Goal: Contribute content: Contribute content

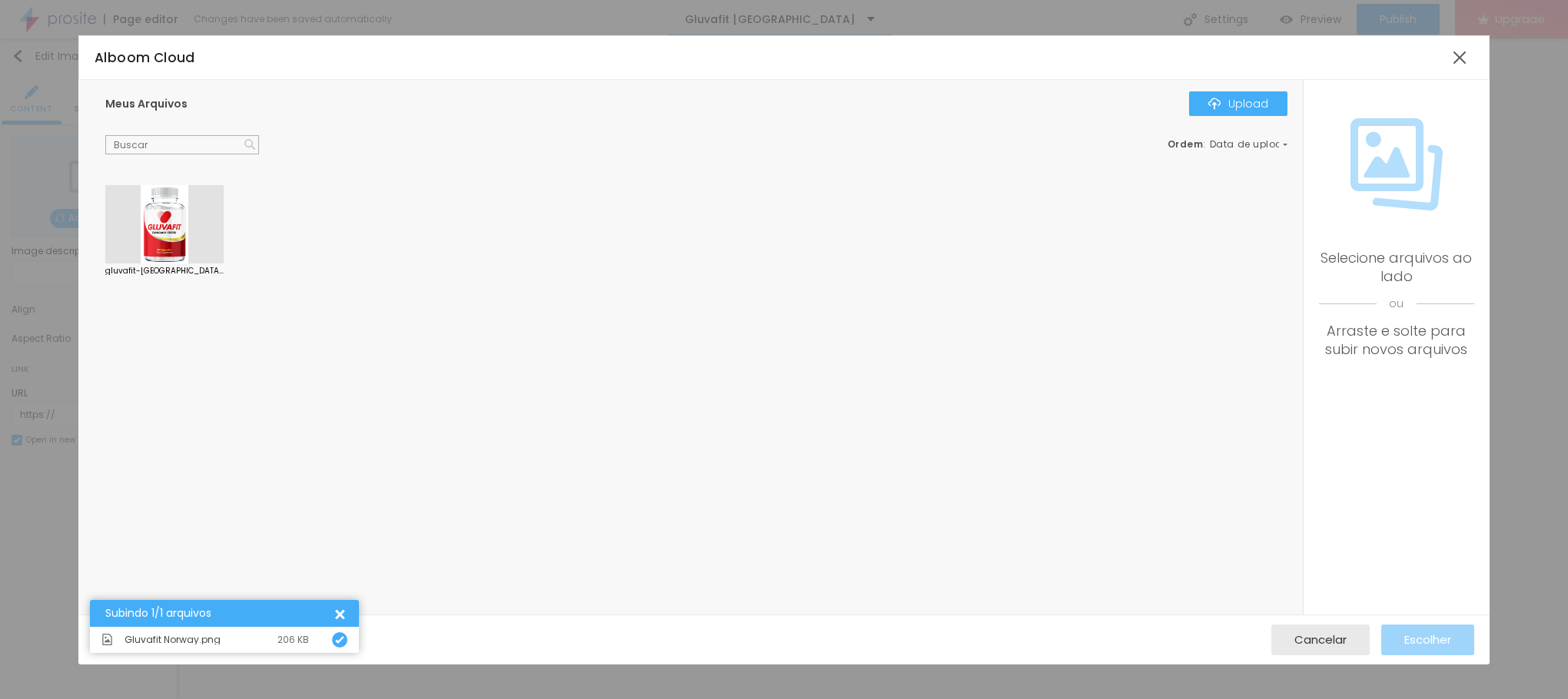
click at [161, 229] on div at bounding box center [164, 225] width 118 height 79
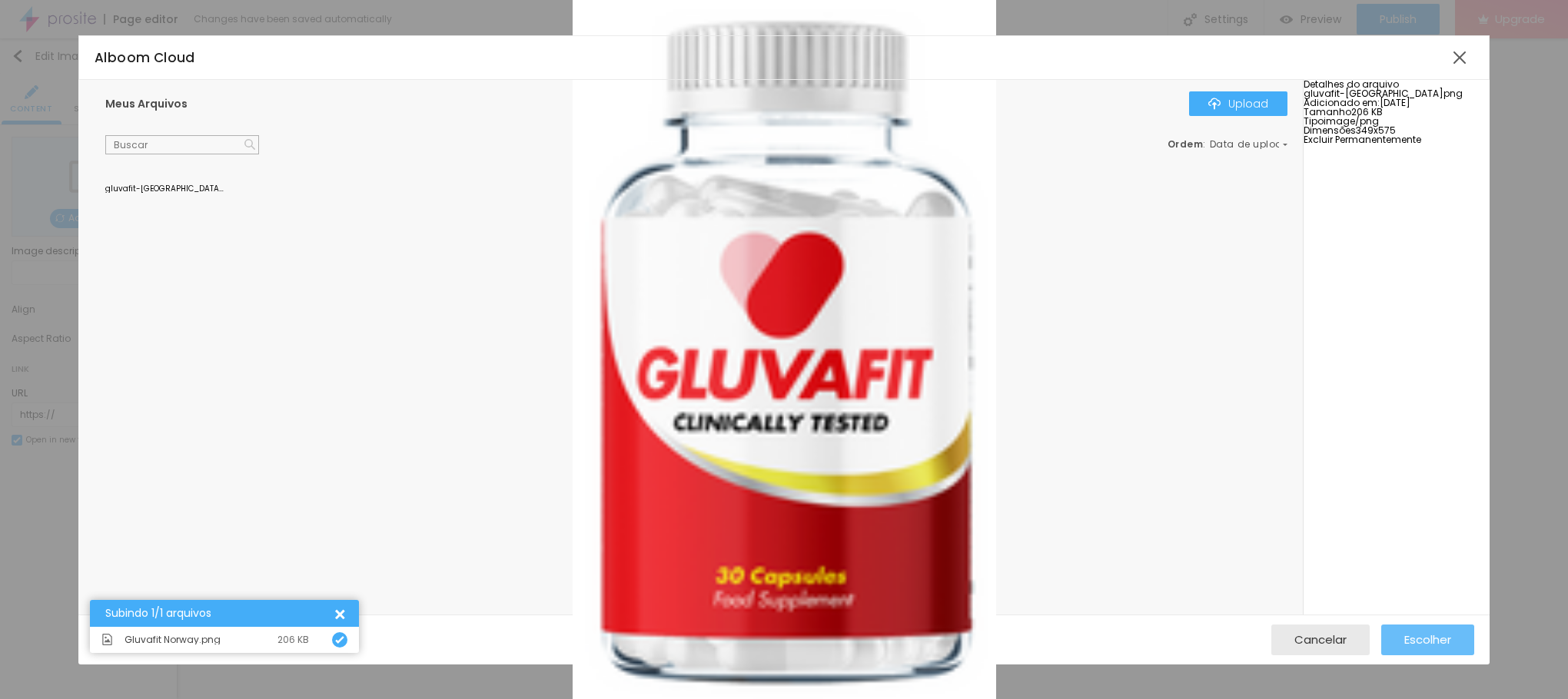
click at [1427, 639] on span "Escolher" at bounding box center [1427, 640] width 47 height 13
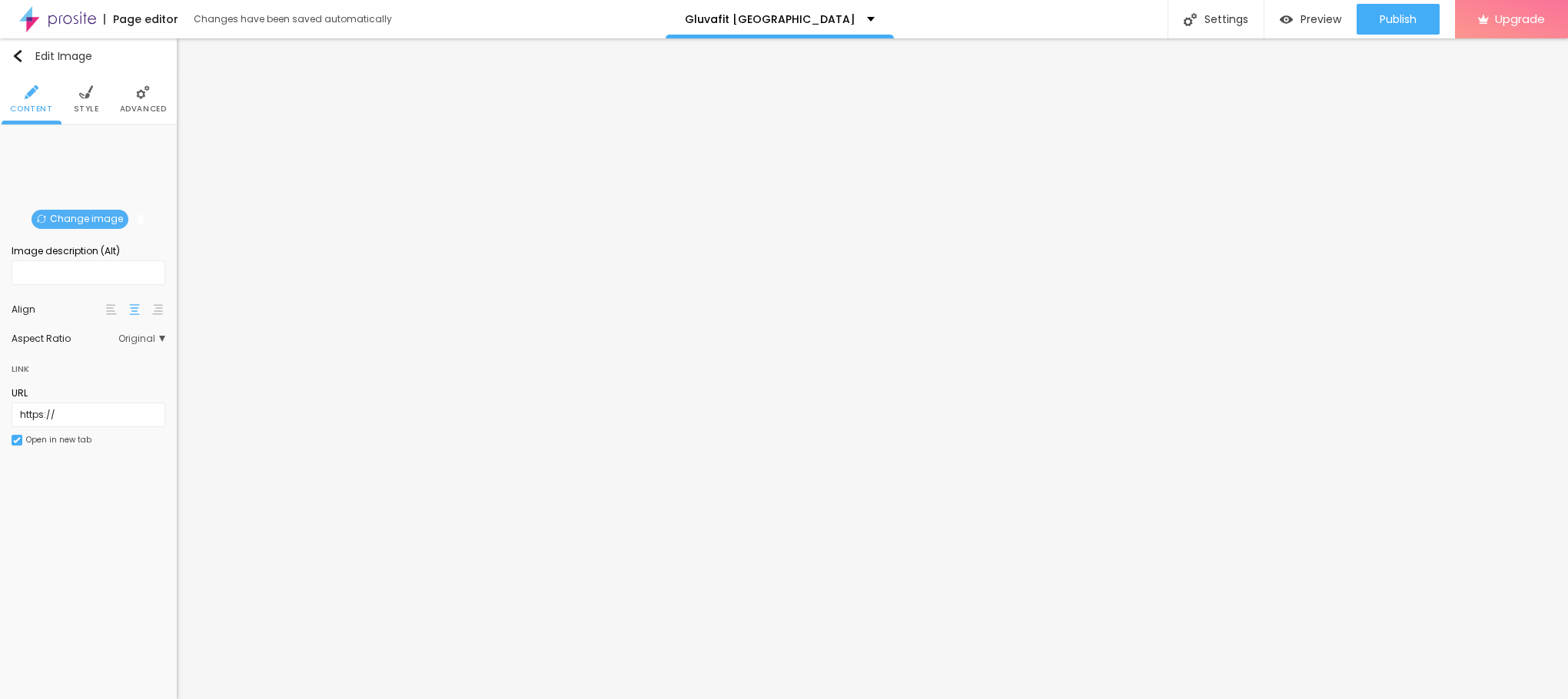
click at [41, 256] on div "Image description (Alt)" at bounding box center [88, 252] width 154 height 13
click at [30, 271] on input "text" at bounding box center [88, 273] width 154 height 25
paste input "Gluvafit [GEOGRAPHIC_DATA]"
type input "Gluvafit [GEOGRAPHIC_DATA]"
drag, startPoint x: 76, startPoint y: 411, endPoint x: 0, endPoint y: 406, distance: 76.2
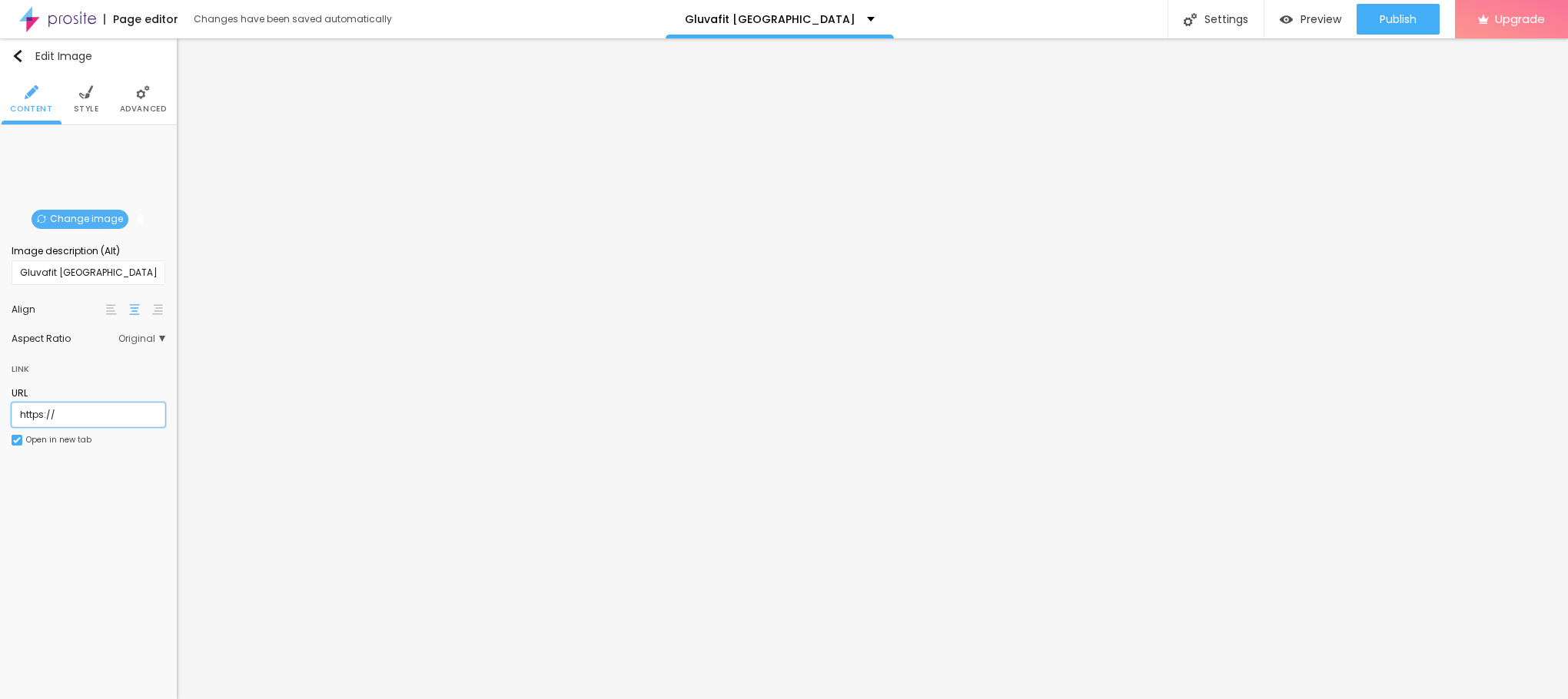
click at [0, 406] on div "Change image Image description (Alt) Gluvafit Norway Align Aspect Ratio Origina…" at bounding box center [88, 300] width 177 height 350
click at [90, 100] on li "Style" at bounding box center [86, 99] width 25 height 51
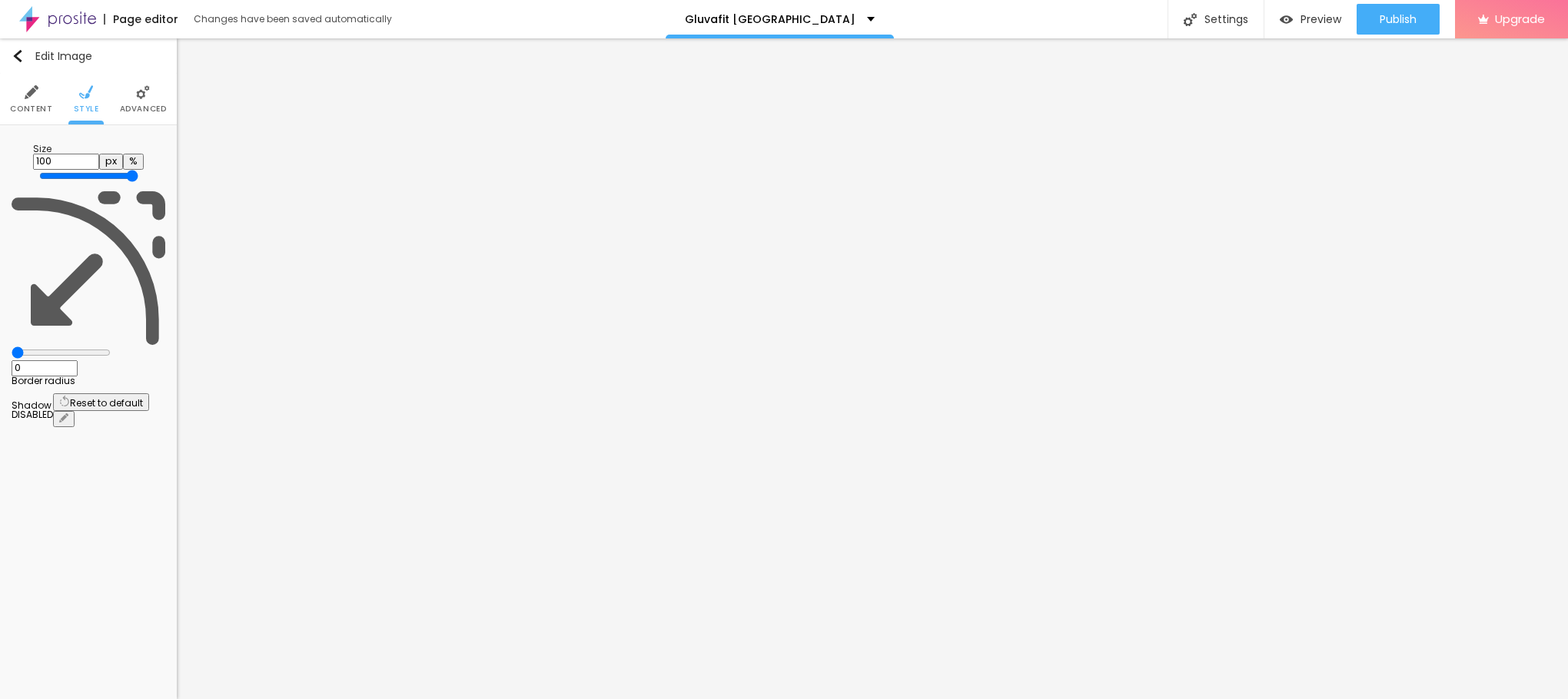
type input "95"
type input "90"
type input "85"
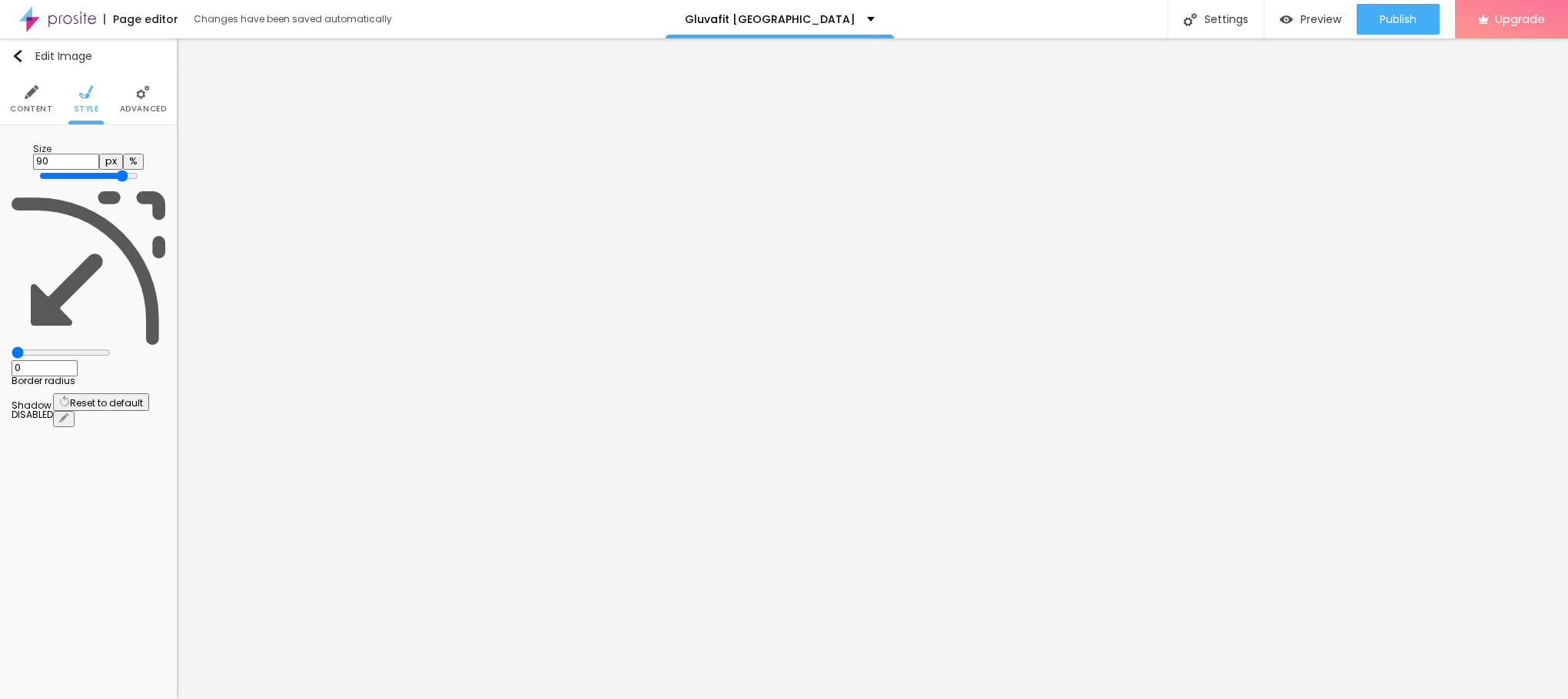
type input "85"
type input "80"
type input "75"
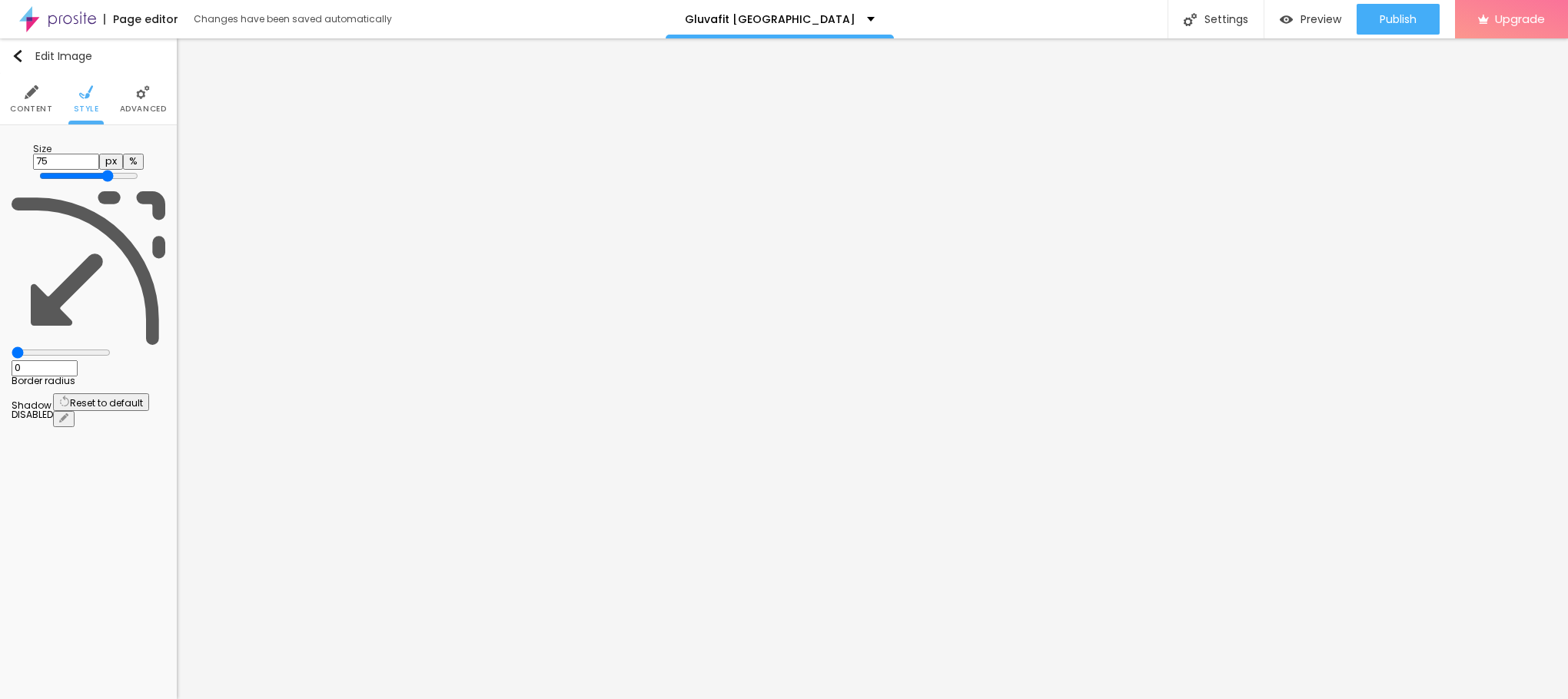
type input "70"
type input "65"
type input "60"
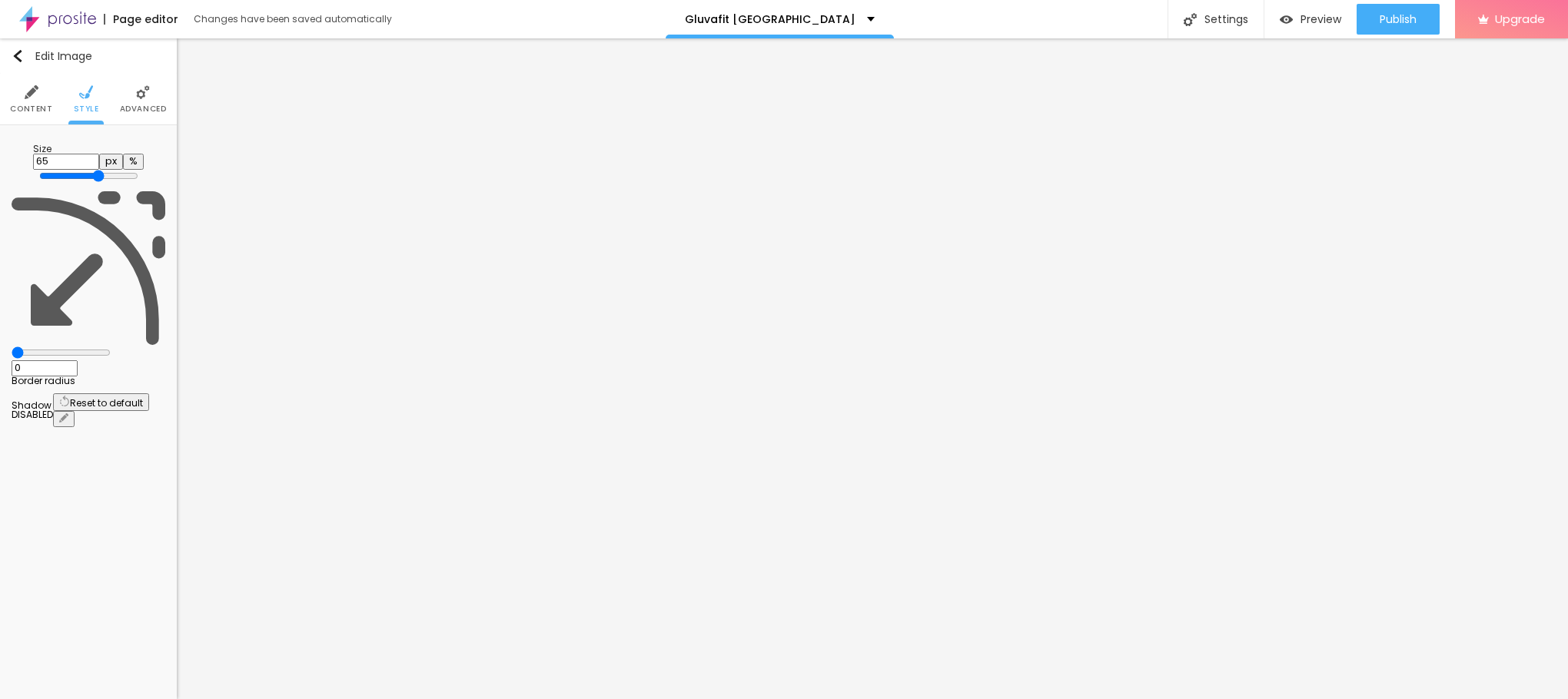
type input "60"
type input "55"
type input "50"
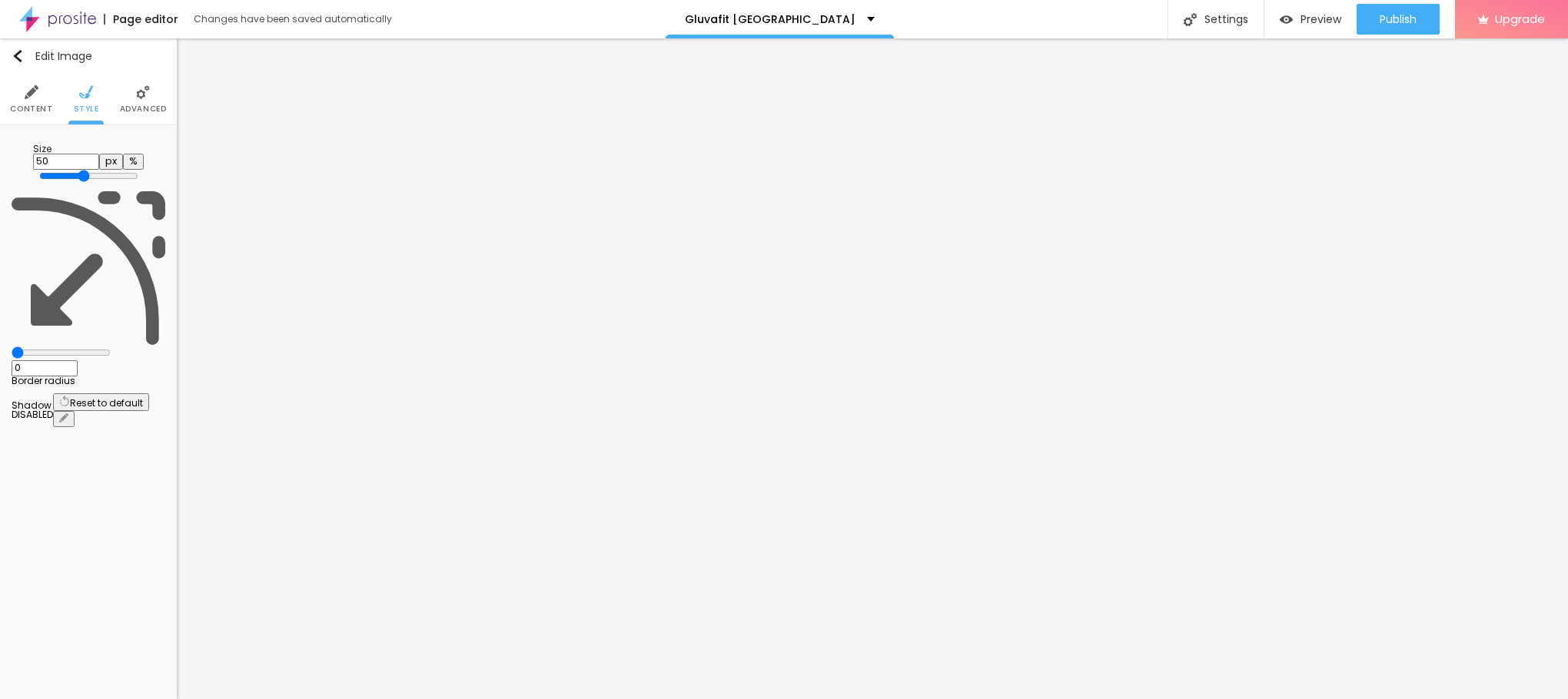
type input "45"
type input "40"
type input "35"
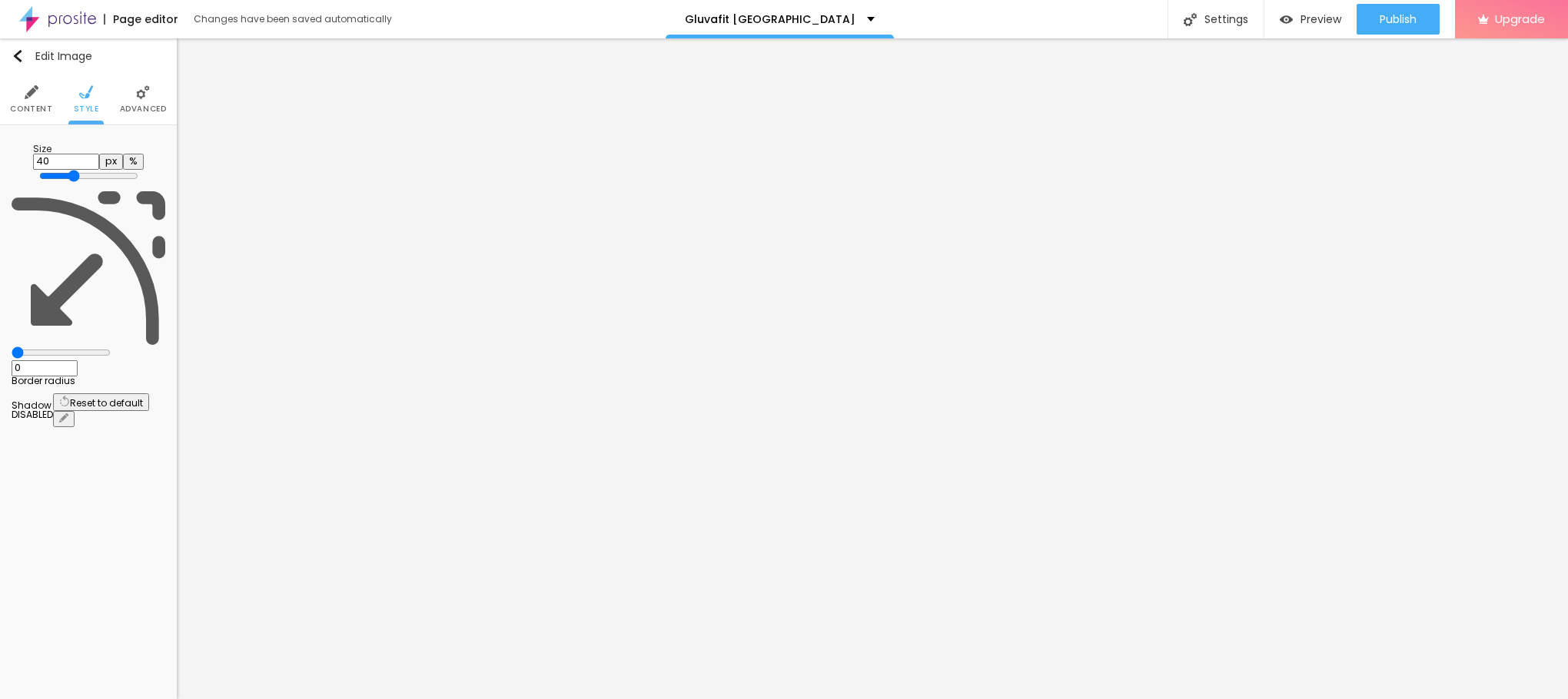
type input "35"
type input "30"
type input "25"
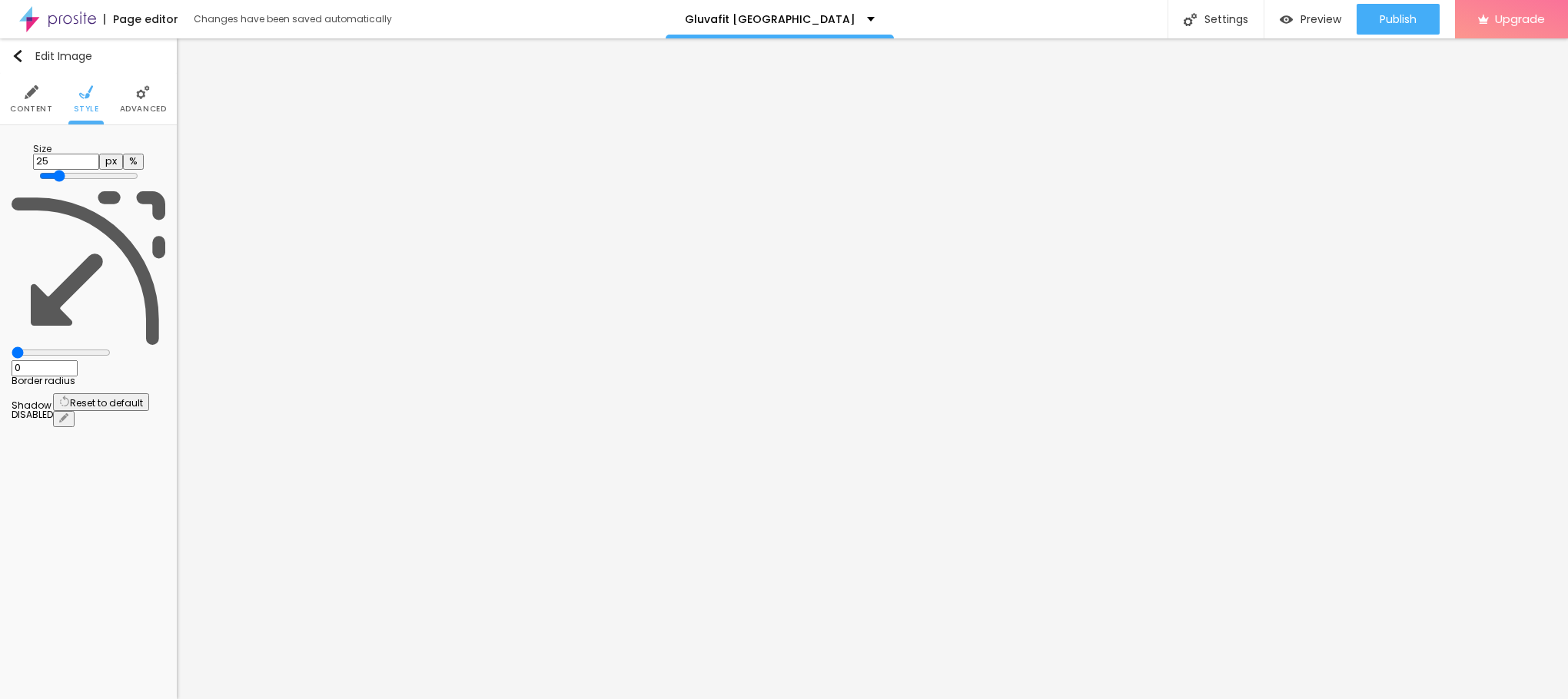
type input "20"
drag, startPoint x: 156, startPoint y: 167, endPoint x: 31, endPoint y: 163, distance: 125.1
type input "20"
click at [39, 170] on input "range" at bounding box center [88, 176] width 99 height 12
click at [28, 106] on span "Content" at bounding box center [31, 109] width 42 height 8
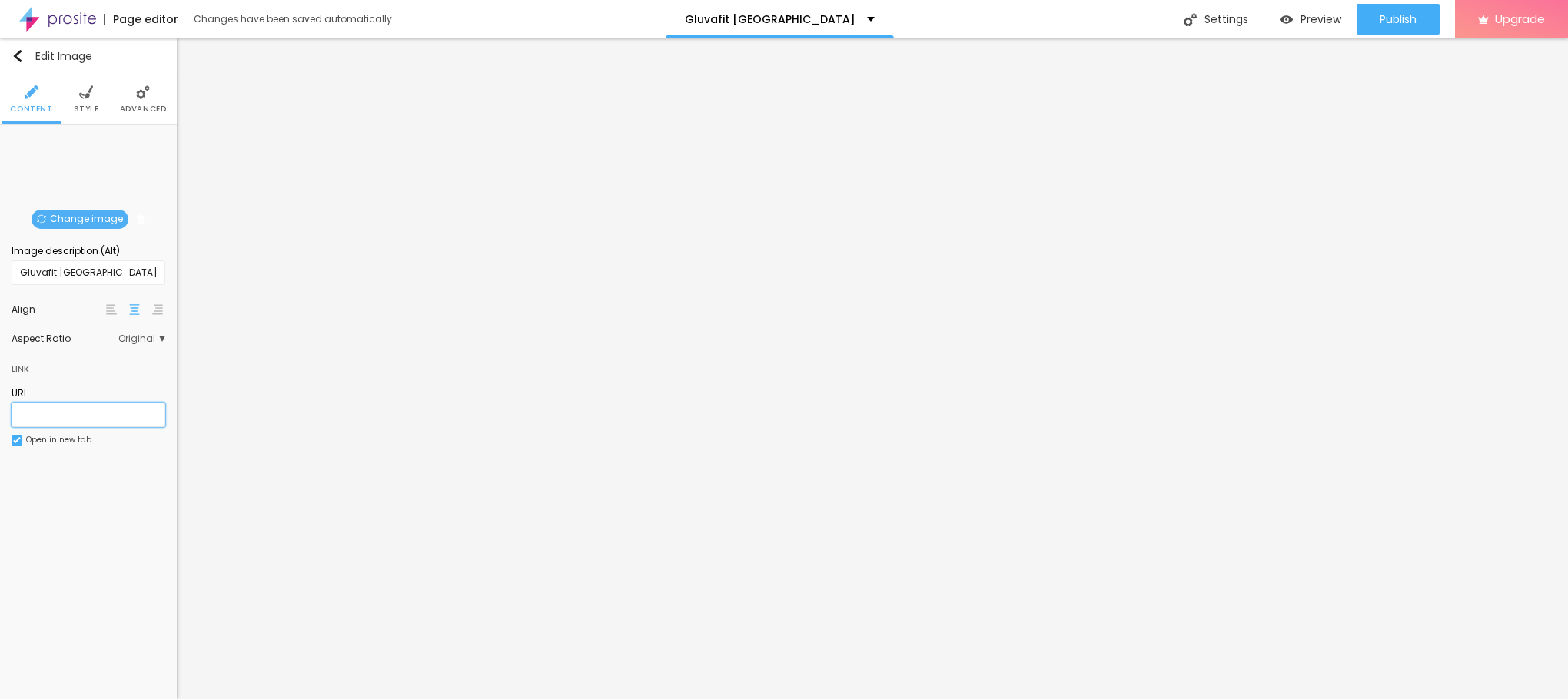
click at [63, 415] on input "text" at bounding box center [88, 415] width 154 height 25
paste input "[URL][DOMAIN_NAME]"
type input "[URL][DOMAIN_NAME]"
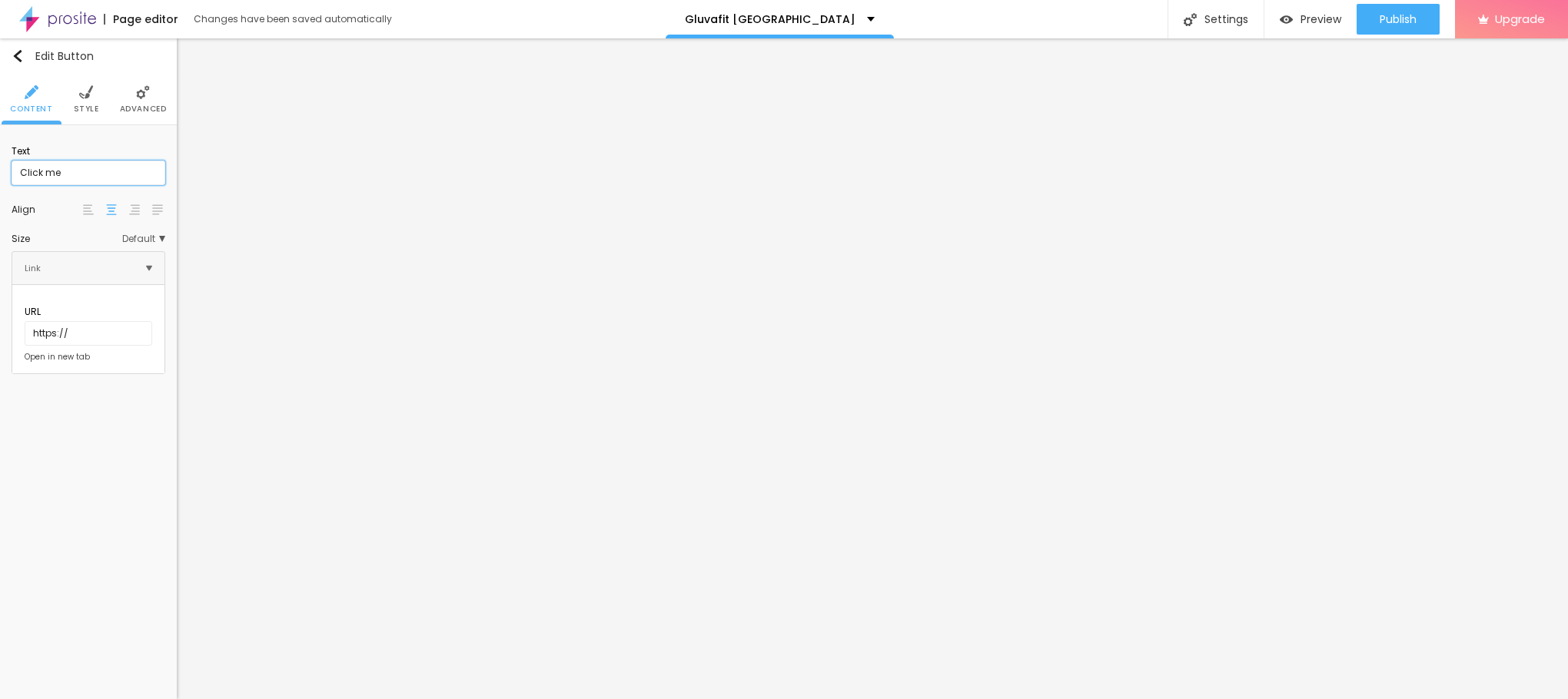
drag, startPoint x: 67, startPoint y: 171, endPoint x: 0, endPoint y: 163, distance: 67.5
click at [0, 163] on div "Text Click me Align Size Default Small Default Big Link URL https:// Open in ne…" at bounding box center [88, 254] width 177 height 260
paste input "👇😍Handle nå😍👇"
type input "👇😍Handle nå😍👇"
click at [121, 243] on div "Size" at bounding box center [66, 239] width 110 height 10
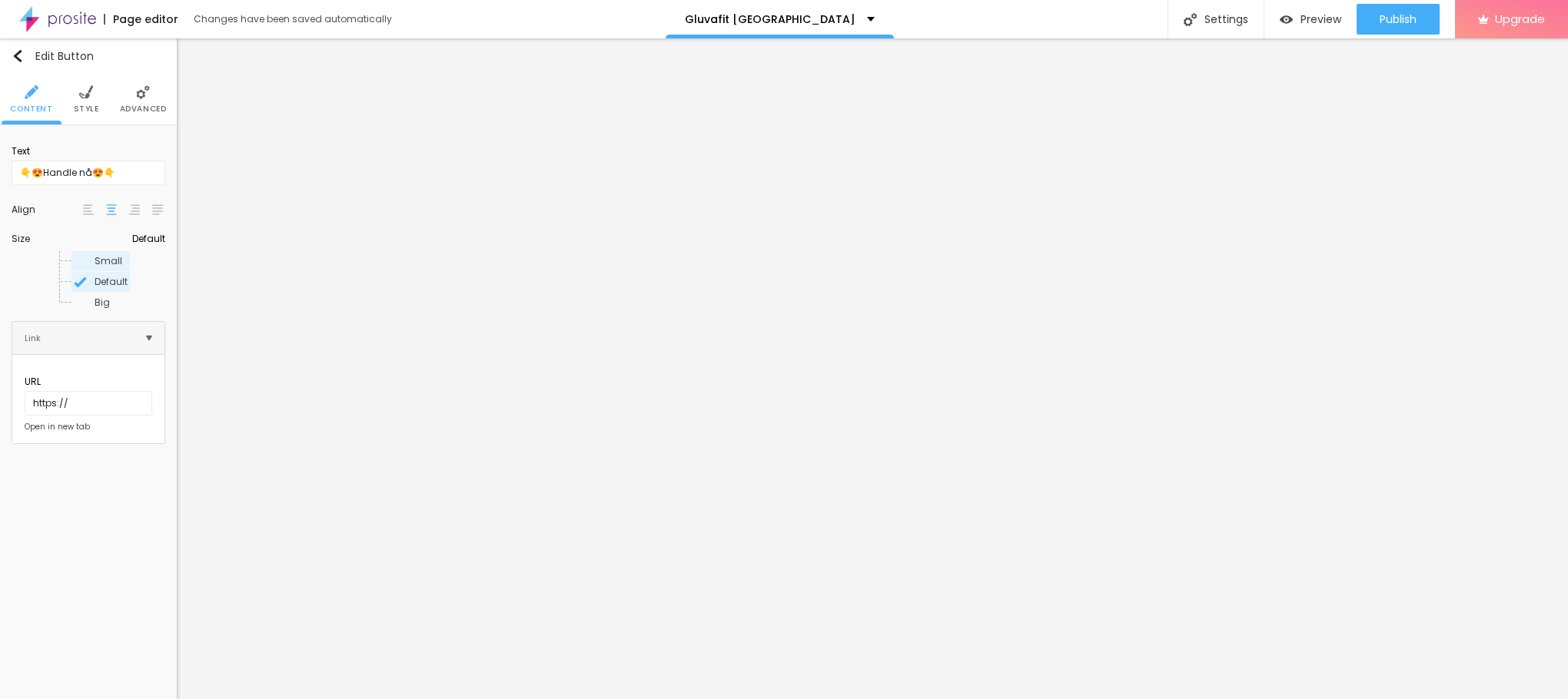
click at [94, 259] on span "Small" at bounding box center [110, 261] width 33 height 10
drag, startPoint x: 67, startPoint y: 386, endPoint x: 0, endPoint y: 387, distance: 67.0
click at [0, 387] on div "Text 👇😍Handle nå😍👇 Align Size Small Small Default Big Link URL https:// Open in…" at bounding box center [88, 290] width 177 height 330
paste input "[URL][DOMAIN_NAME]"
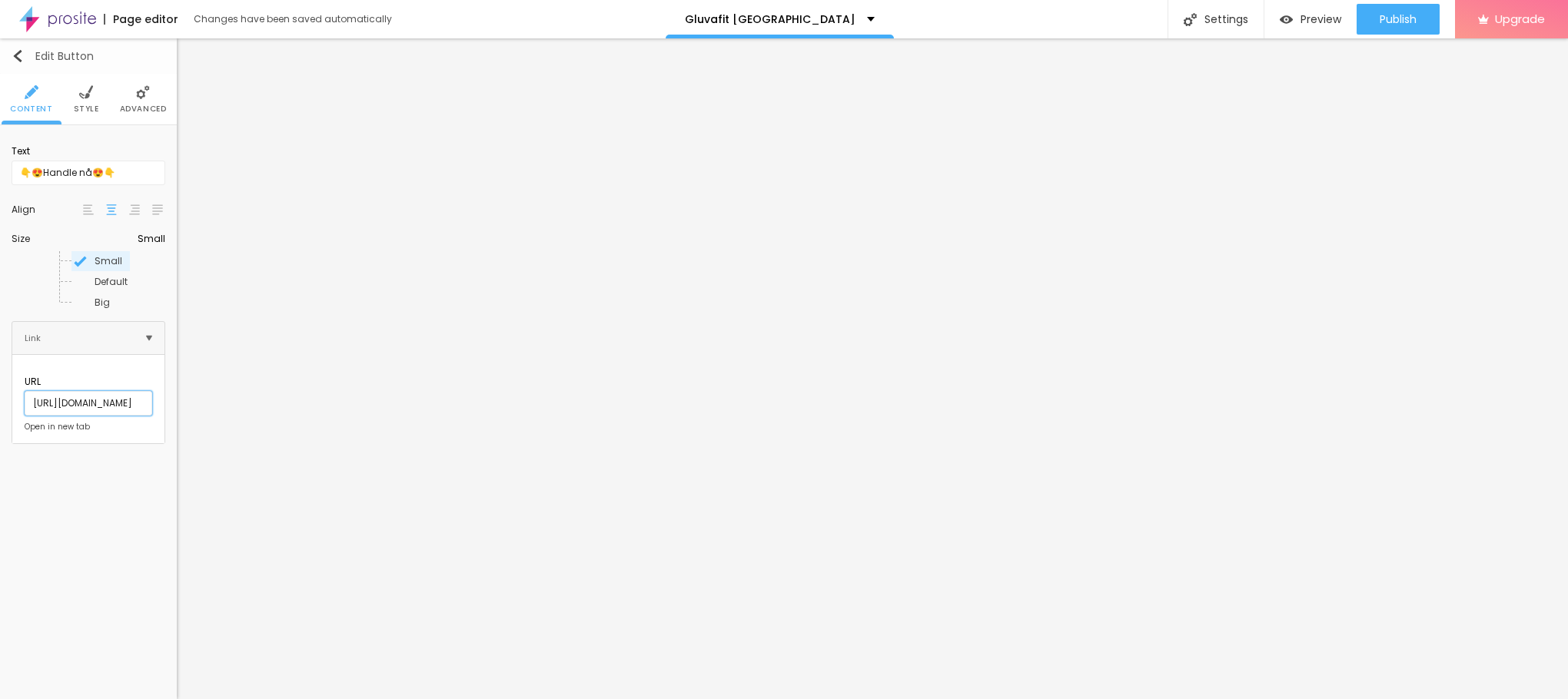
type input "[URL][DOMAIN_NAME]"
click at [12, 48] on button "Edit Button" at bounding box center [88, 56] width 177 height 36
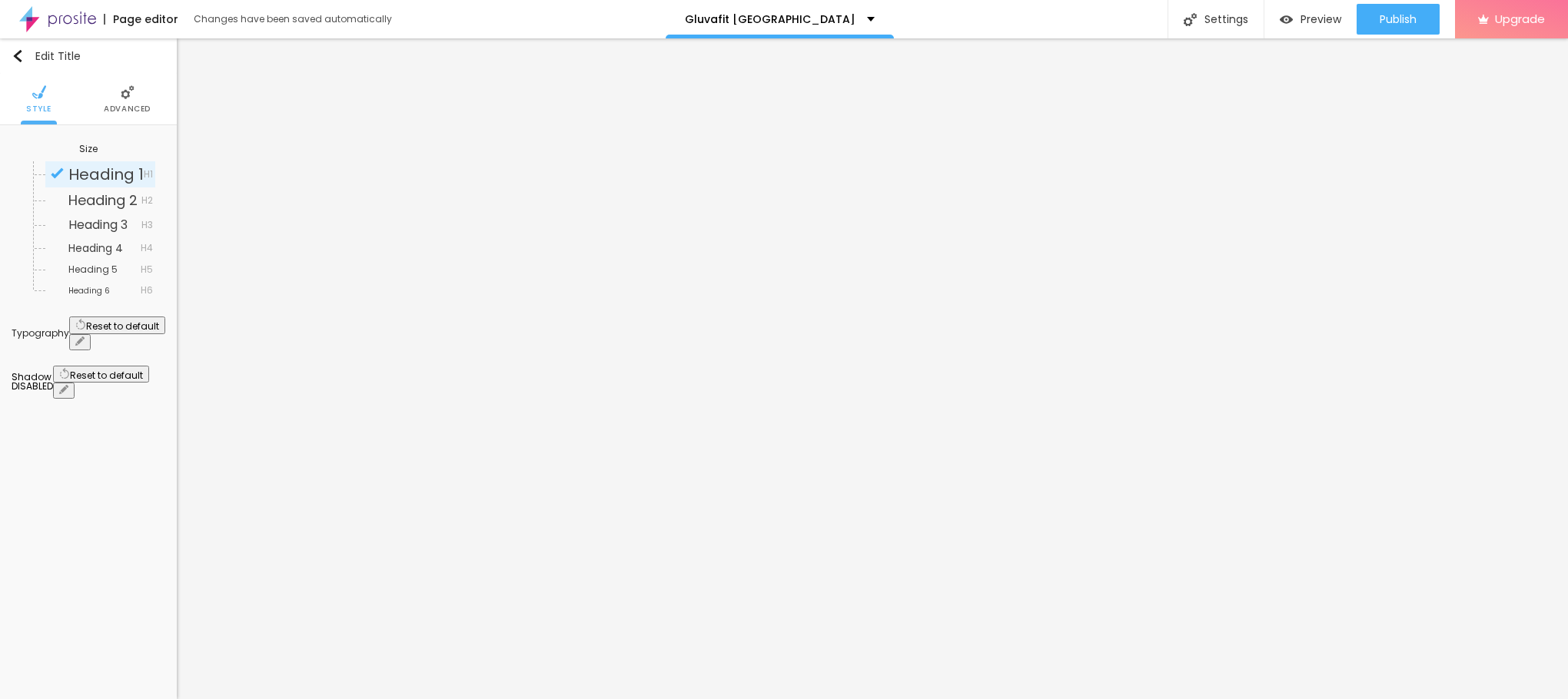
click at [83, 338] on icon "button" at bounding box center [80, 341] width 6 height 6
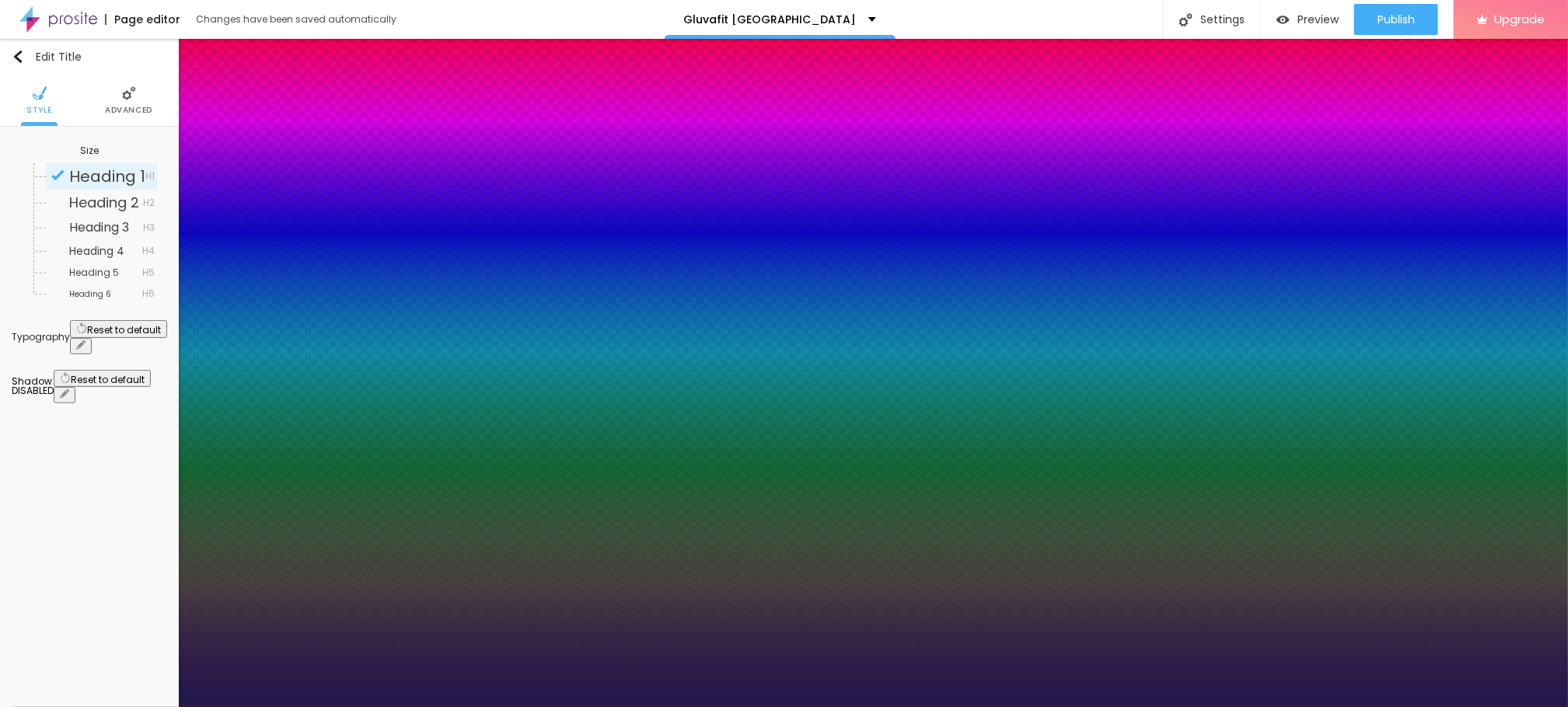
type input "20"
type input "1"
type input "21"
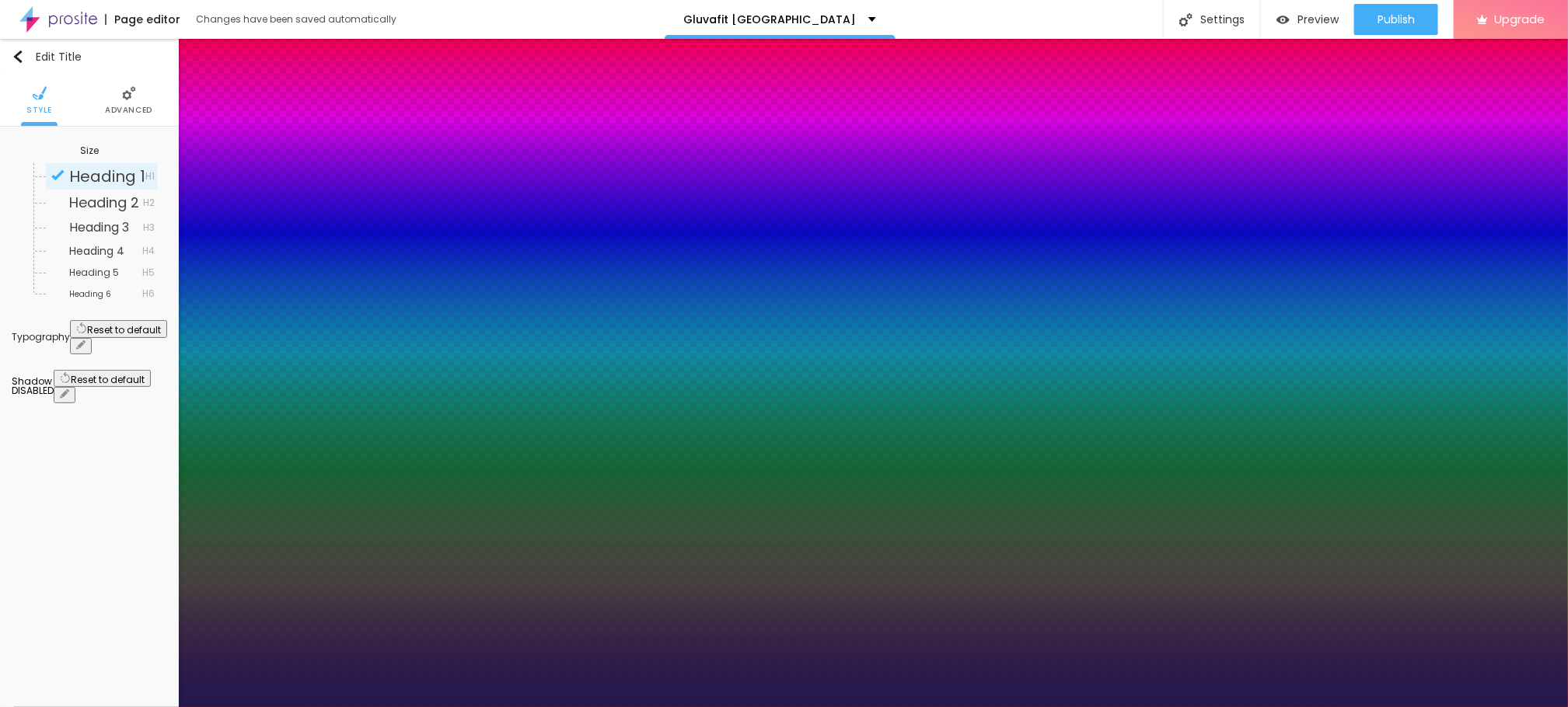
type input "1"
type input "22"
type input "1"
type input "23"
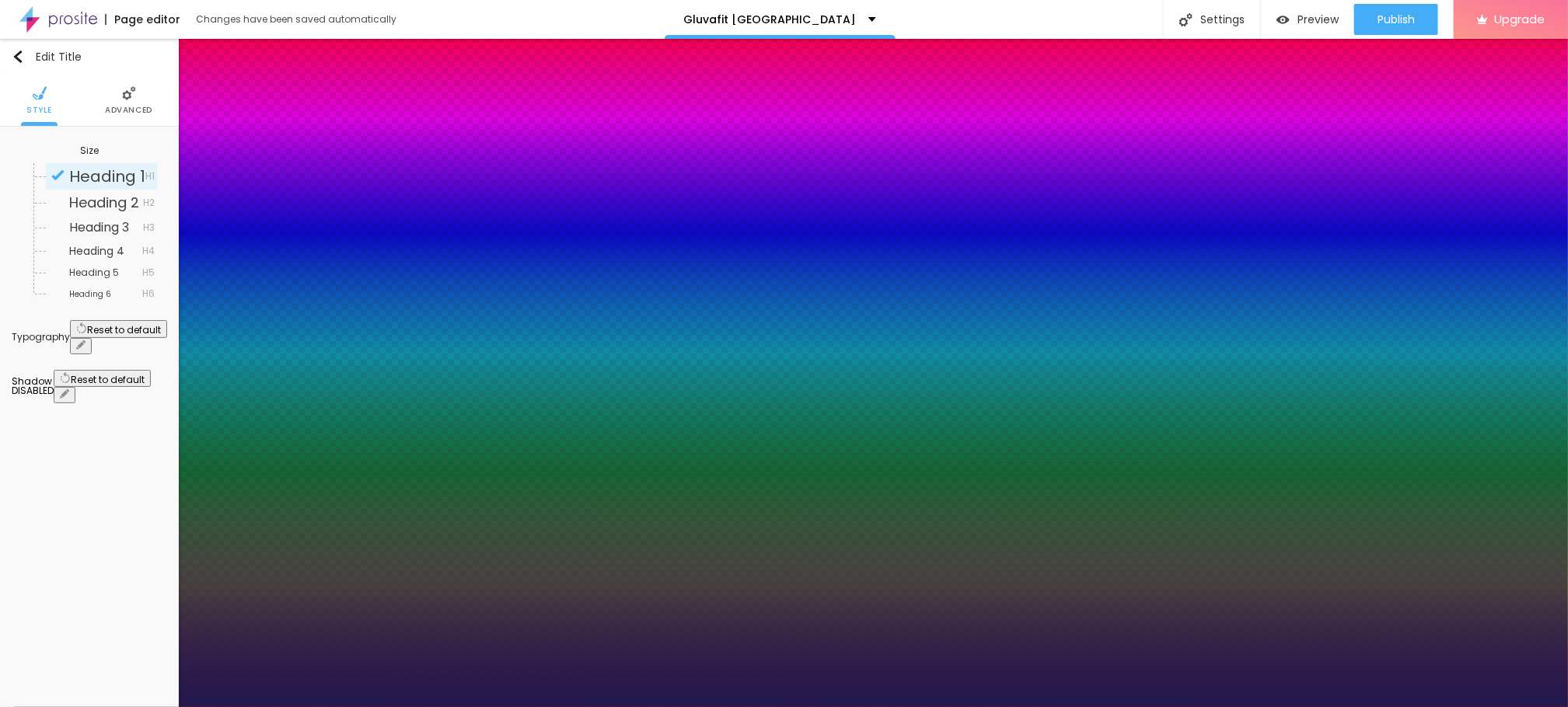
type input "23"
type input "1"
type input "26"
type input "1"
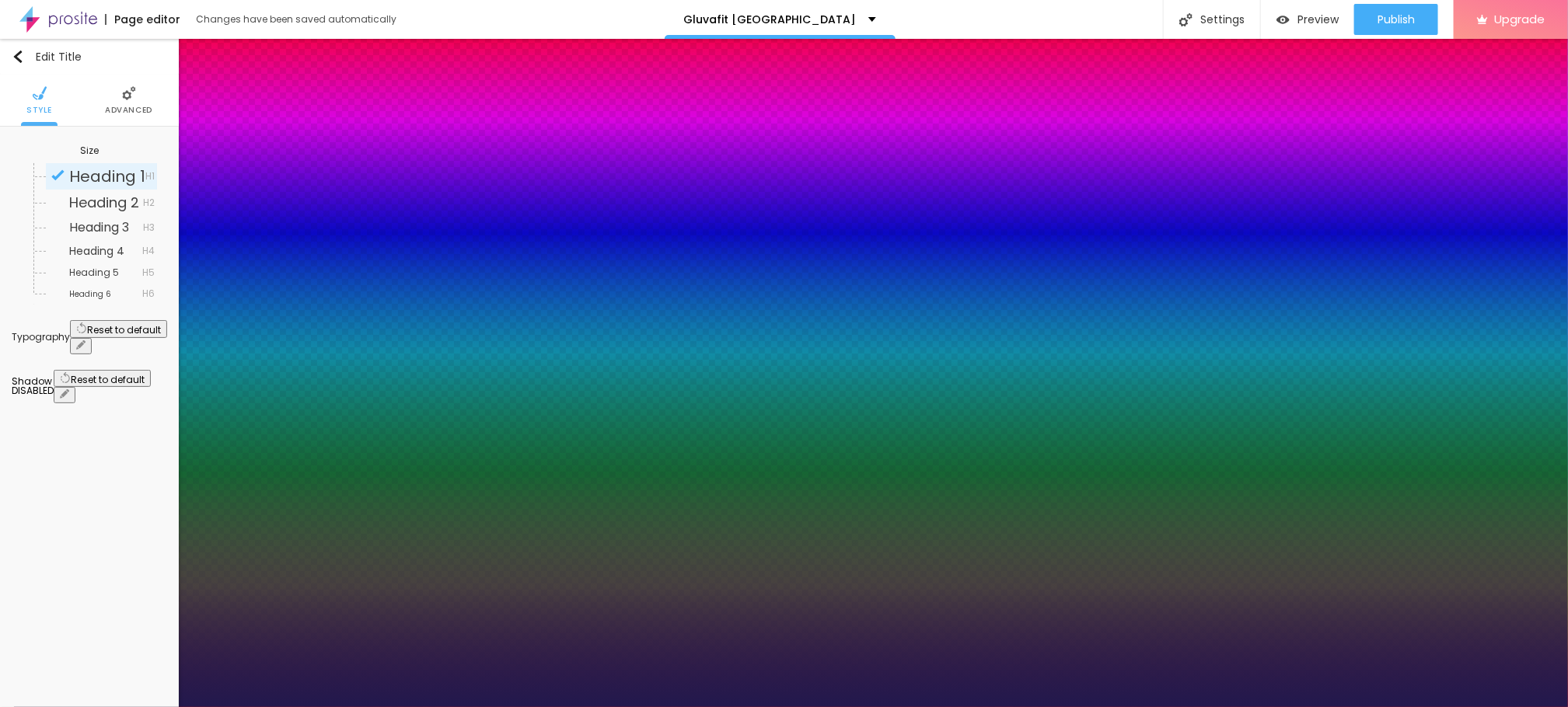
type input "27"
type input "1"
type input "28"
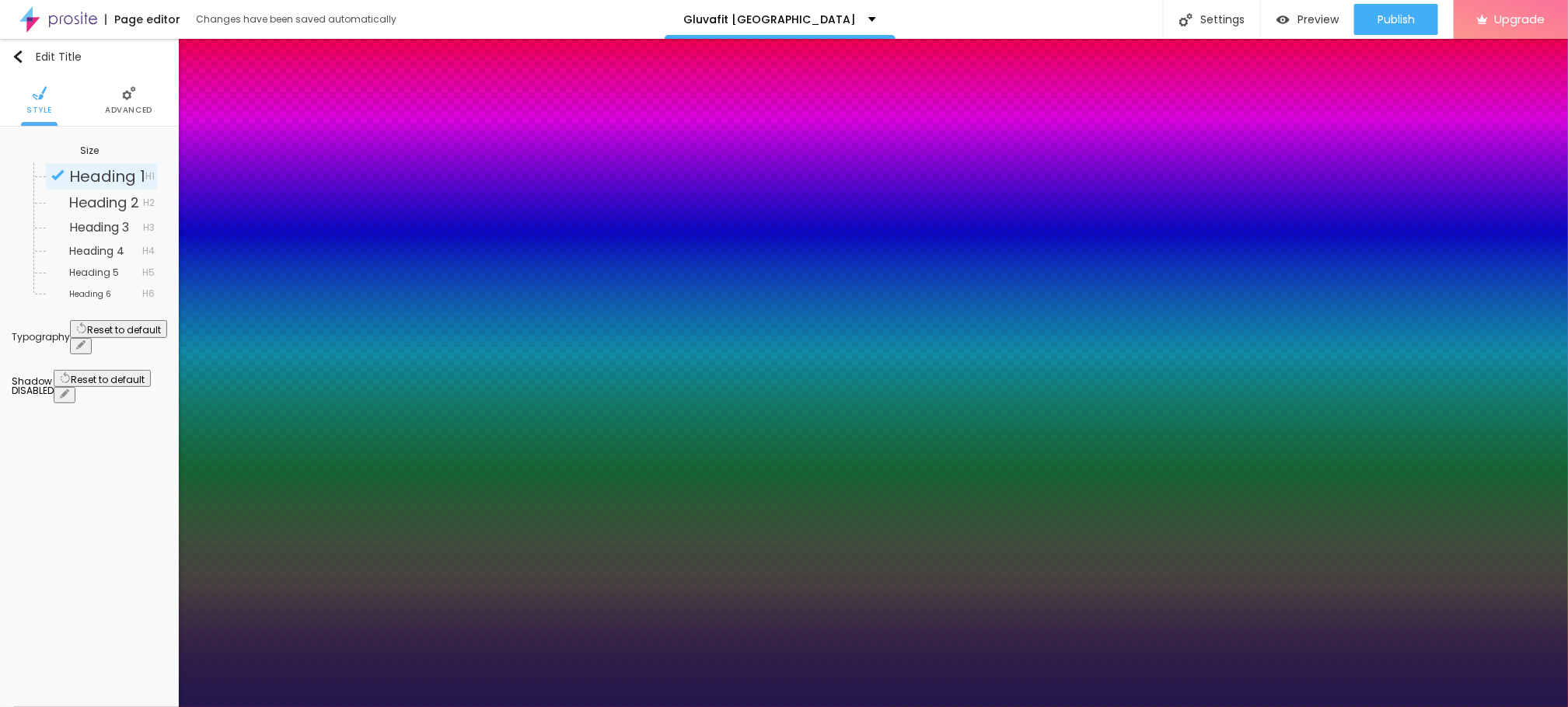
type input "1"
type input "29"
type input "1"
type input "30"
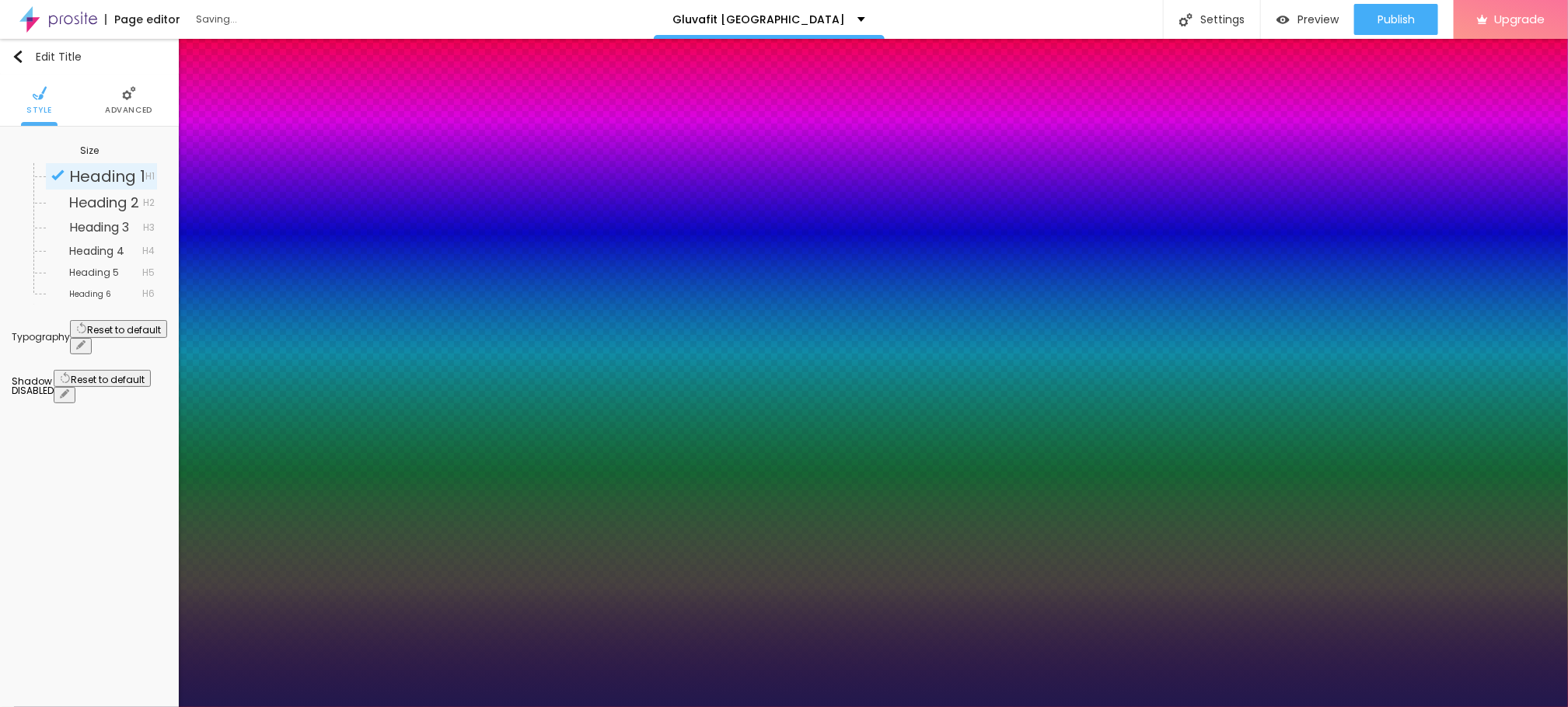
type input "30"
type input "1"
type input "41"
type input "1"
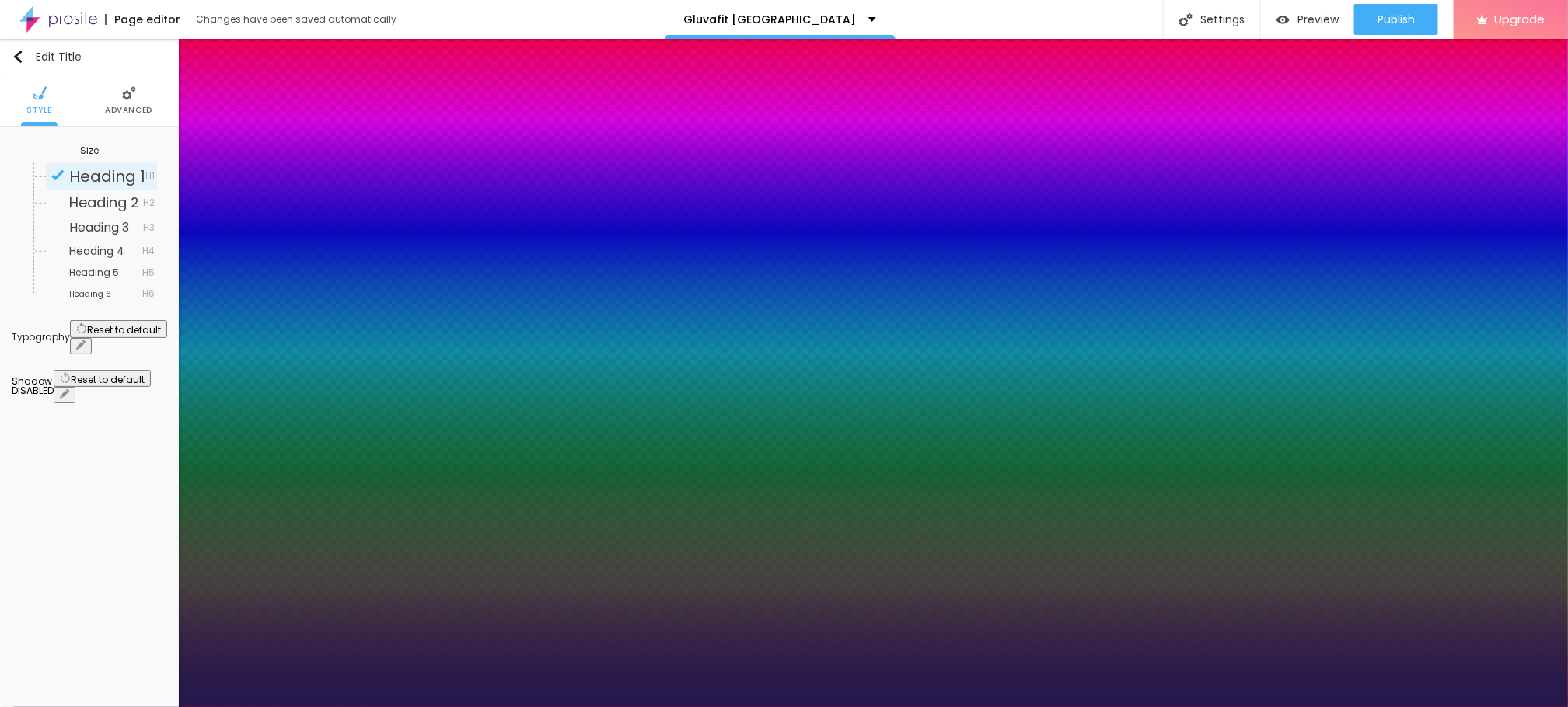
type input "43"
type input "1"
drag, startPoint x: 213, startPoint y: 441, endPoint x: 244, endPoint y: 437, distance: 31.3
type input "43"
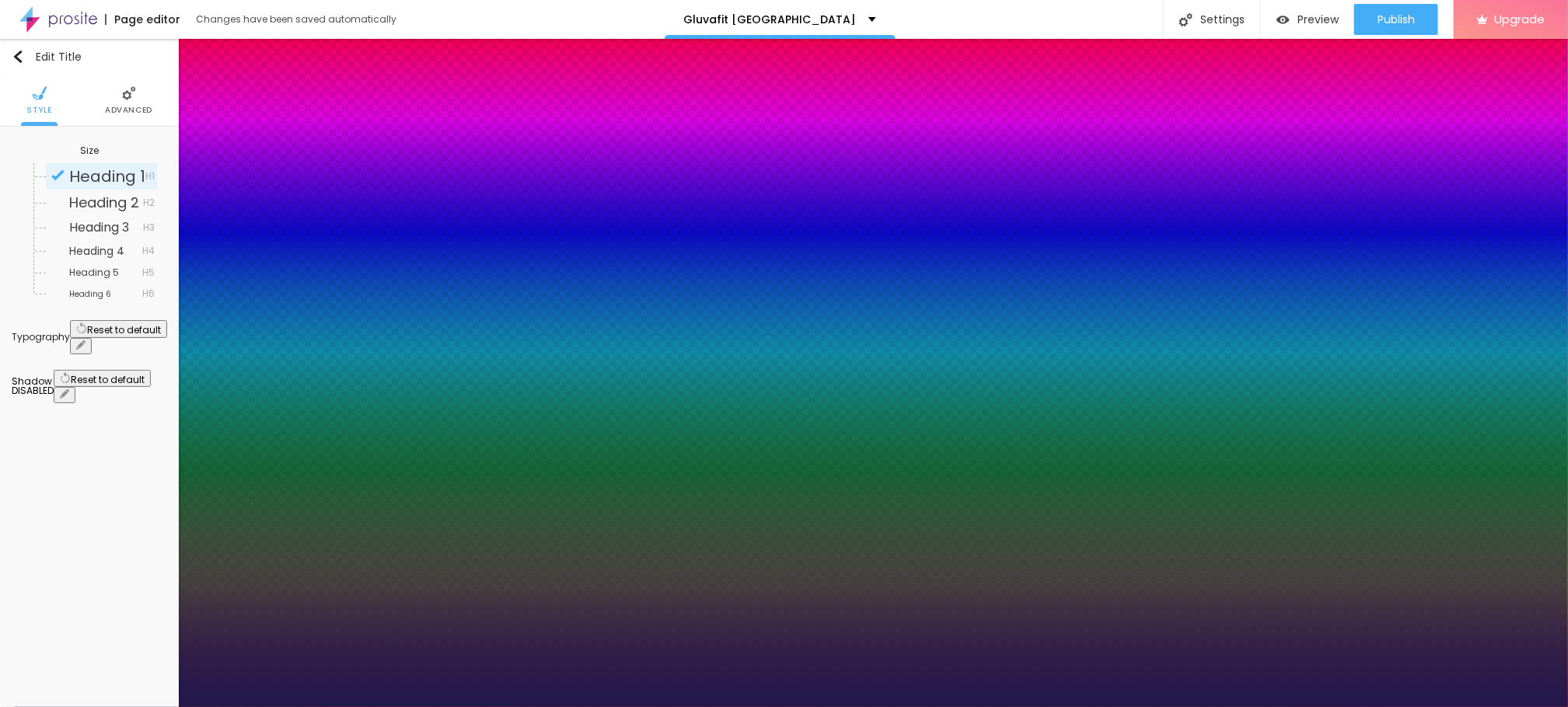
click at [852, 707] on div at bounding box center [784, 707] width 1568 height 0
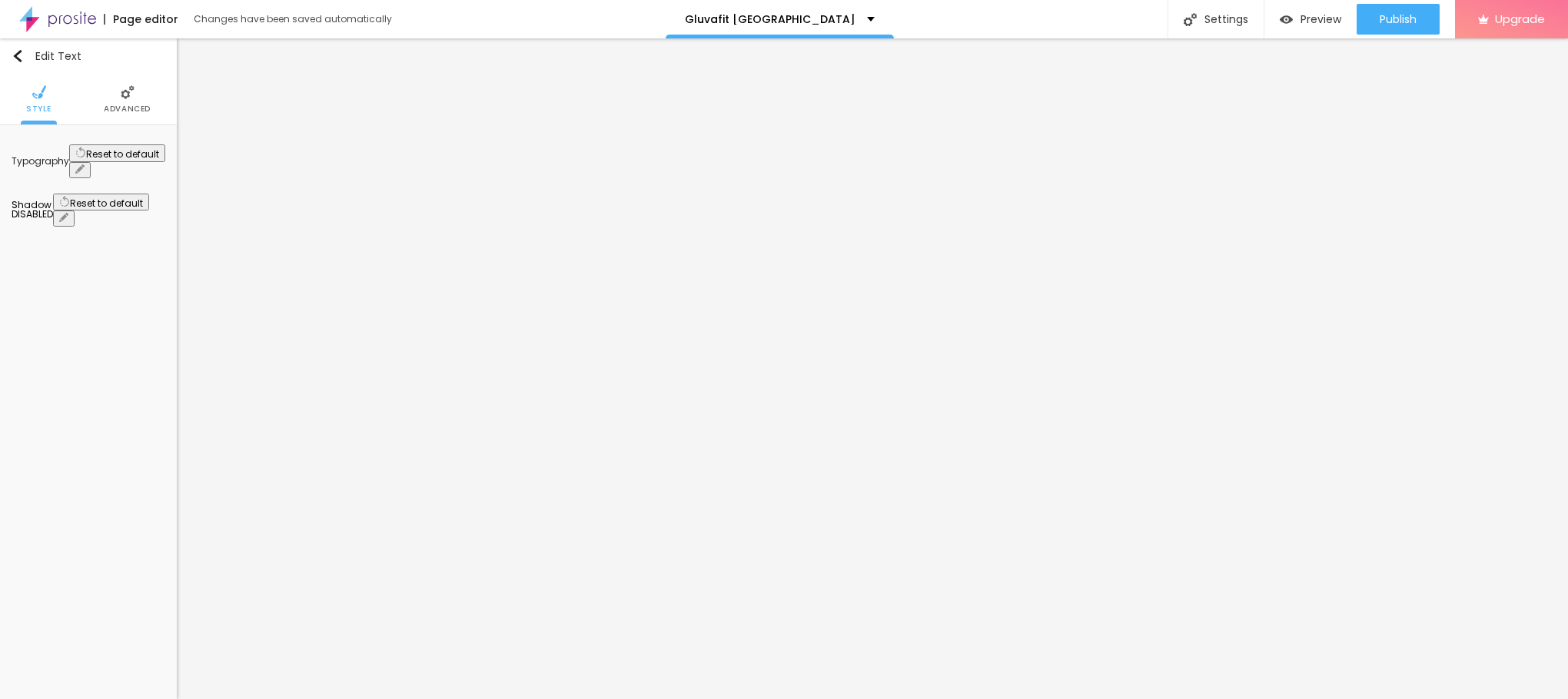
click at [84, 164] on icon "button" at bounding box center [80, 169] width 10 height 10
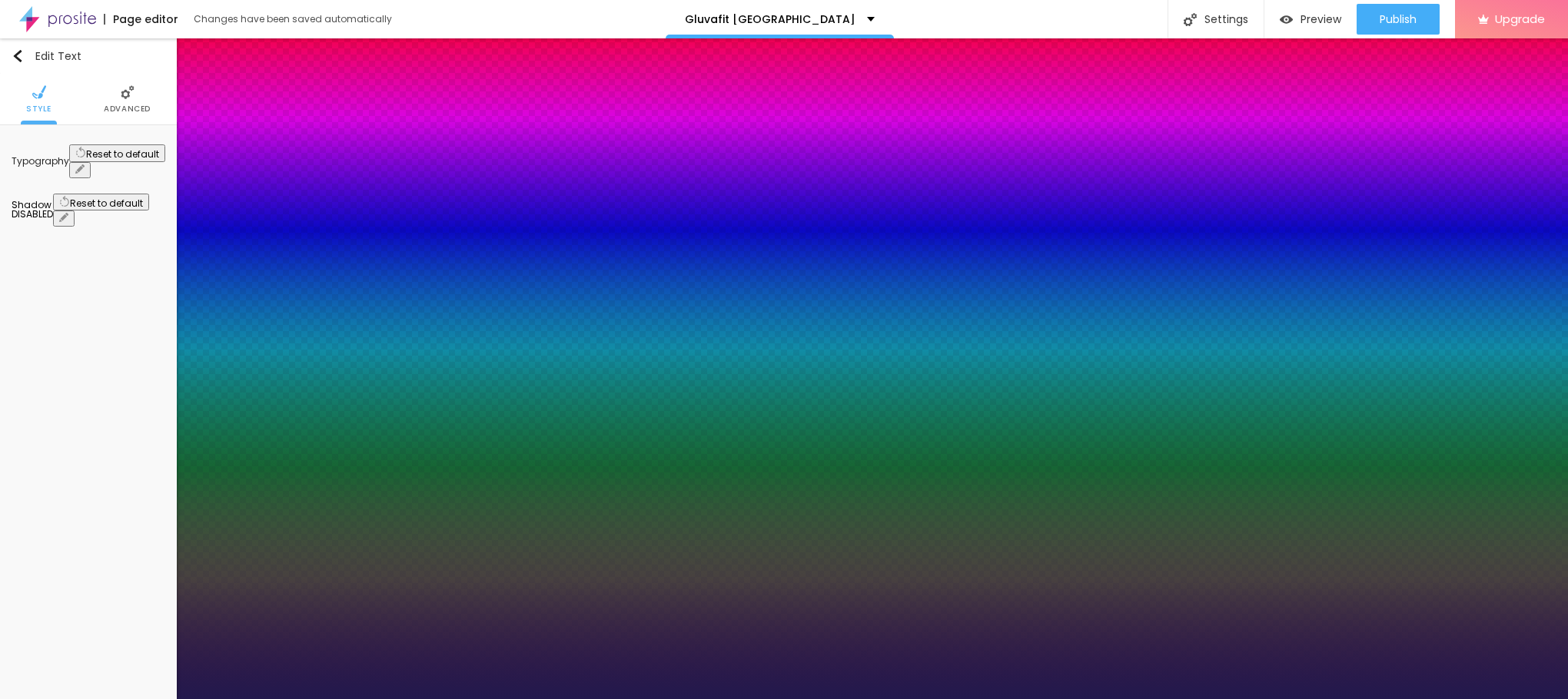
type input "1"
type input "15"
type input "1"
type input "18"
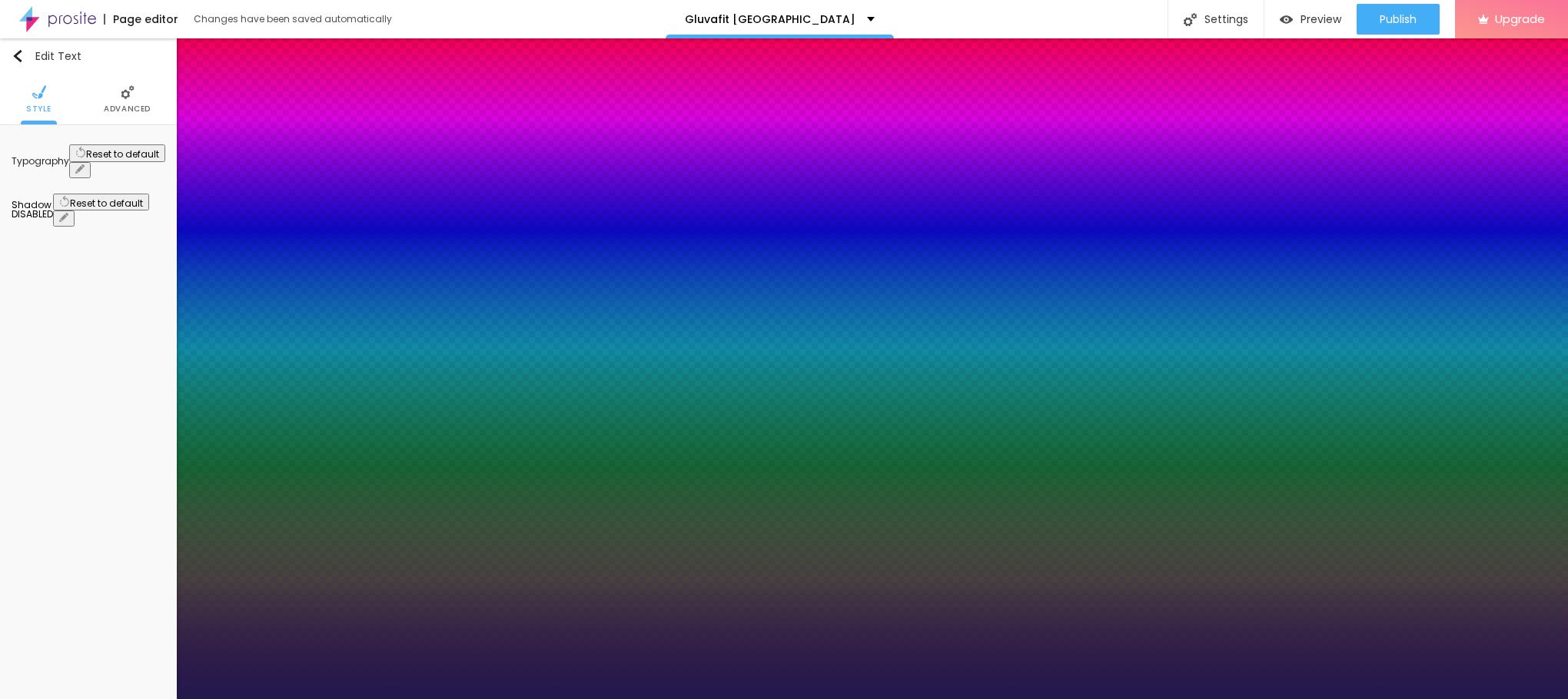
type input "18"
type input "1"
type input "19"
type input "1"
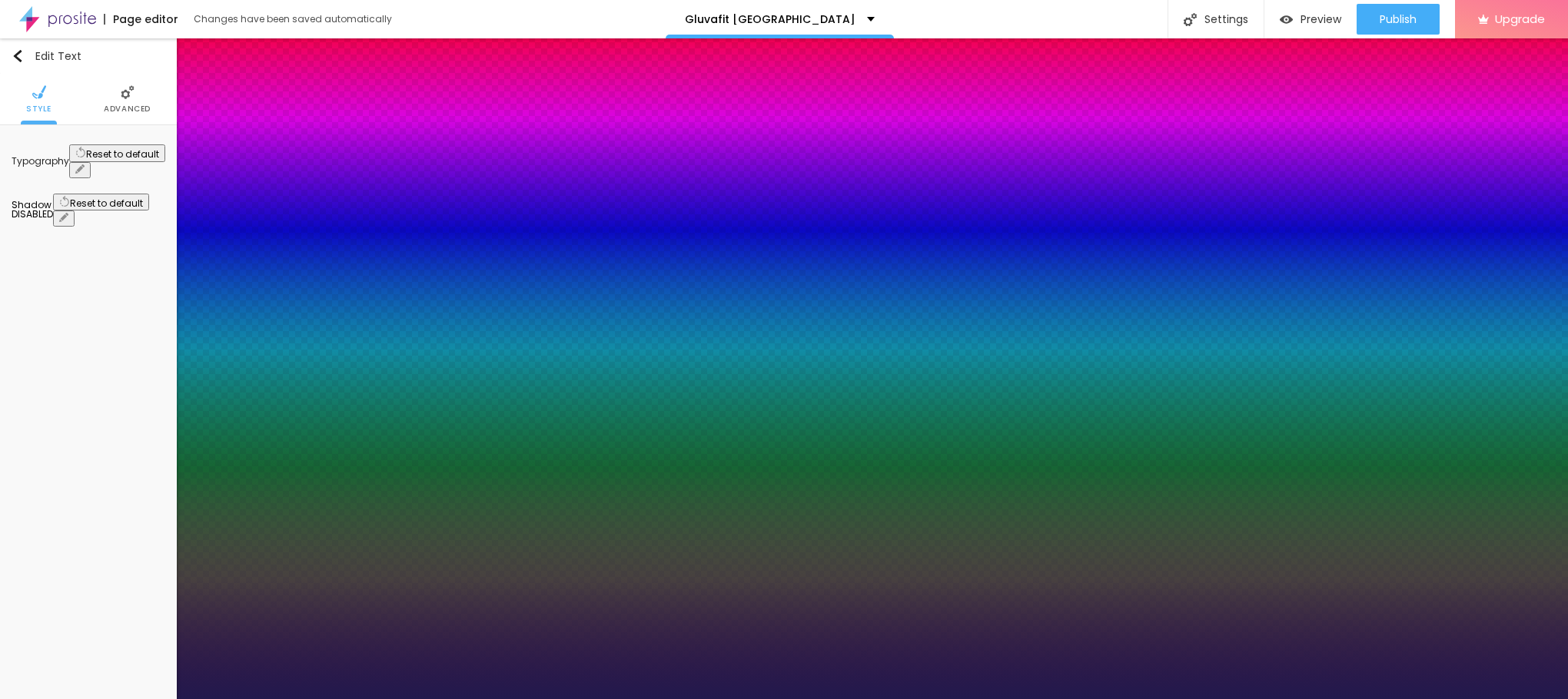
type input "21"
type input "1"
type input "22"
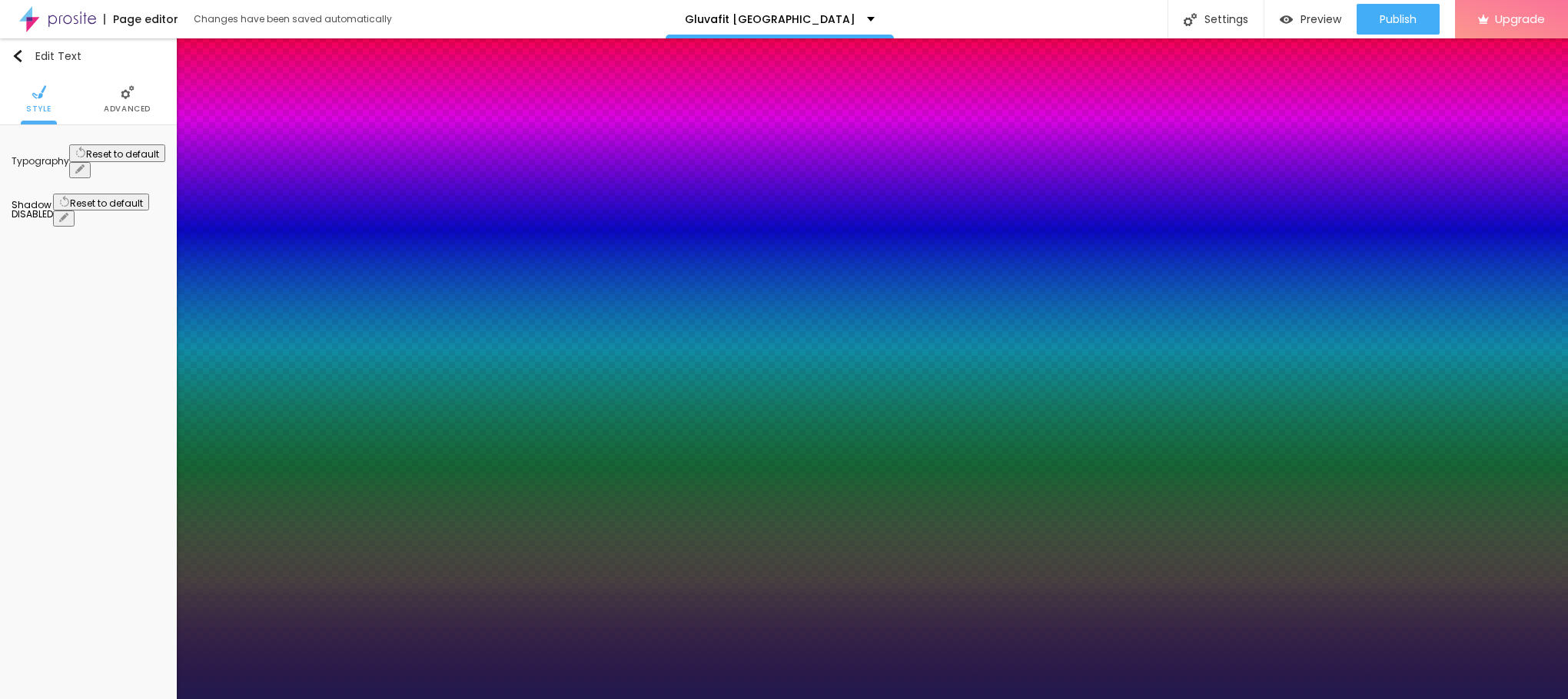
type input "1"
drag, startPoint x: 205, startPoint y: 261, endPoint x: 215, endPoint y: 260, distance: 10.0
type input "22"
click at [533, 699] on div at bounding box center [784, 699] width 1568 height 0
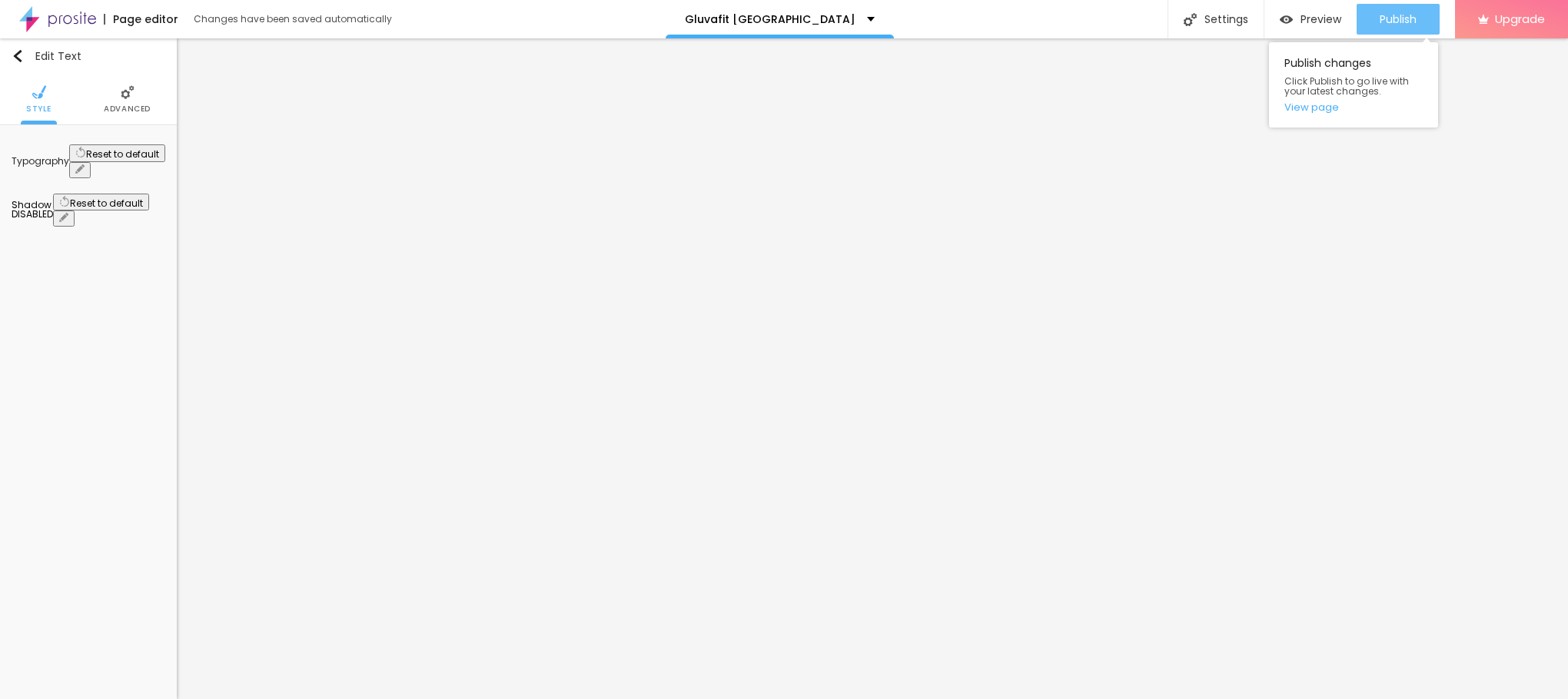
click at [1397, 13] on span "Publish" at bounding box center [1398, 19] width 36 height 12
click at [1331, 109] on link "View page" at bounding box center [1353, 107] width 138 height 10
